Goal: Information Seeking & Learning: Compare options

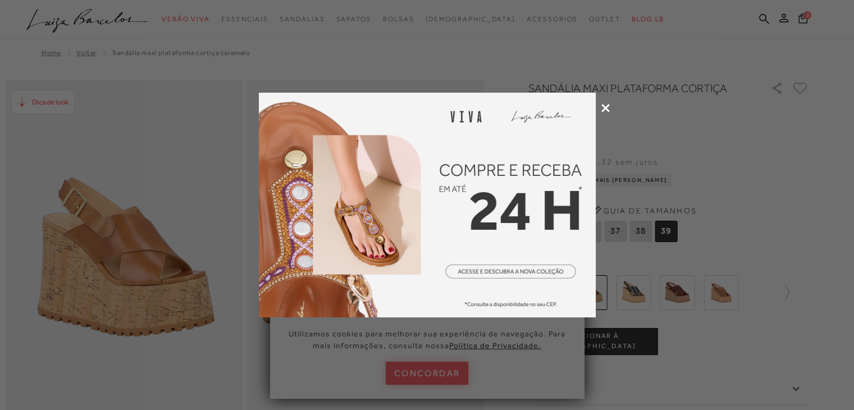
click at [608, 106] on icon at bounding box center [606, 108] width 8 height 8
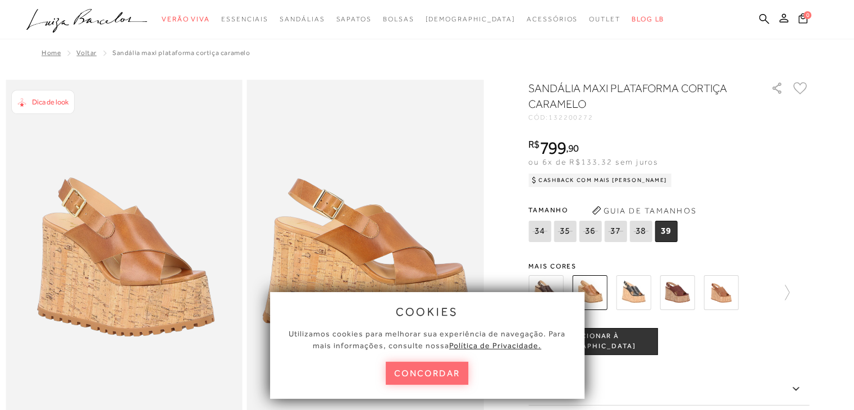
click at [417, 376] on button "concordar" at bounding box center [427, 373] width 83 height 23
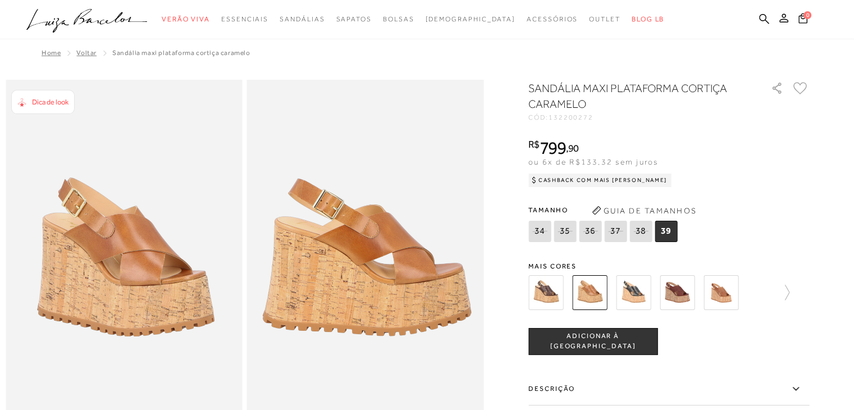
click at [548, 289] on img at bounding box center [546, 292] width 35 height 35
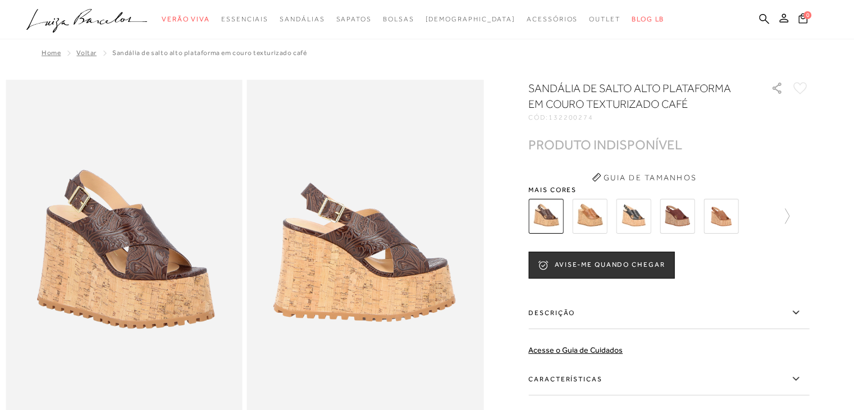
click at [676, 218] on img at bounding box center [677, 216] width 35 height 35
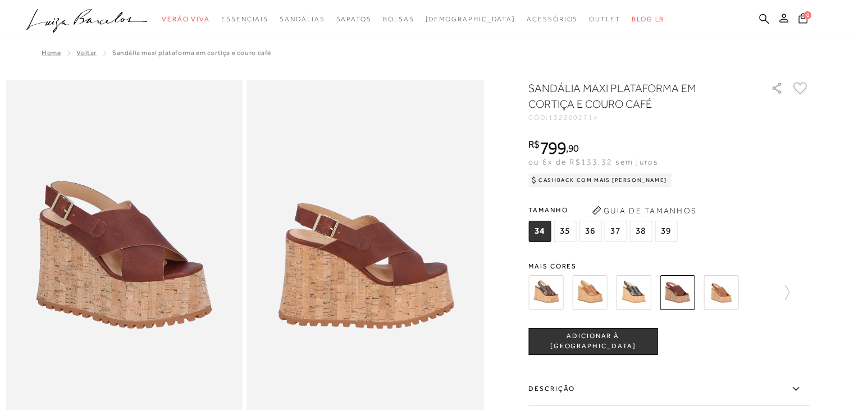
click at [638, 289] on img at bounding box center [633, 292] width 35 height 35
